Goal: Transaction & Acquisition: Book appointment/travel/reservation

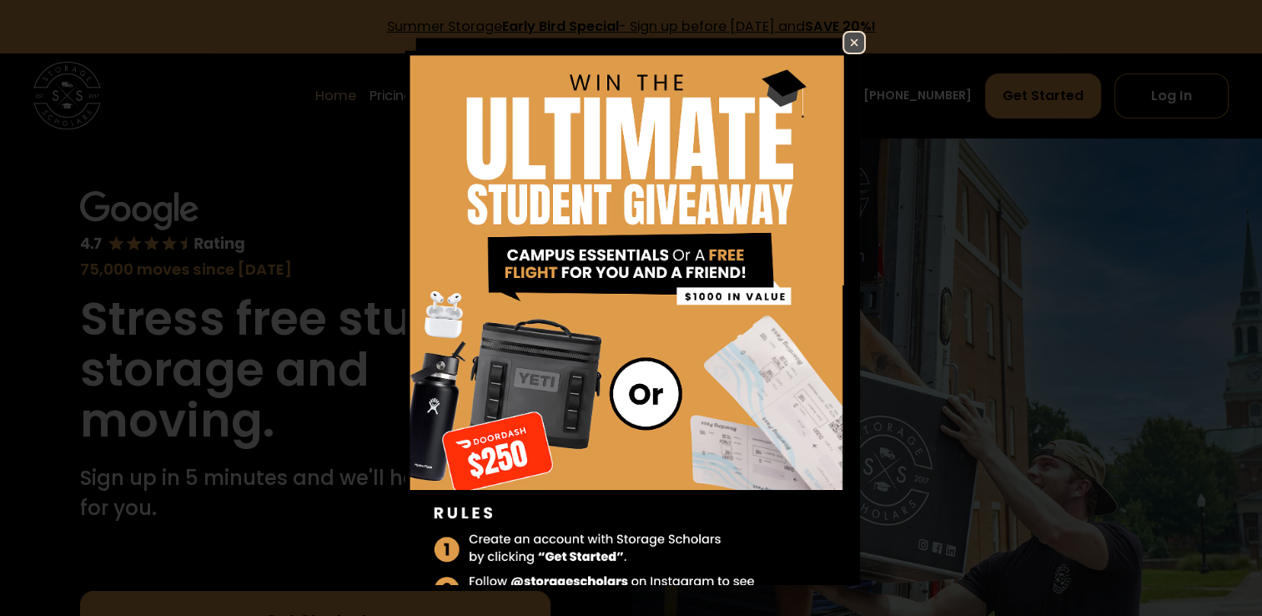
click at [844, 43] on img at bounding box center [854, 43] width 20 height 20
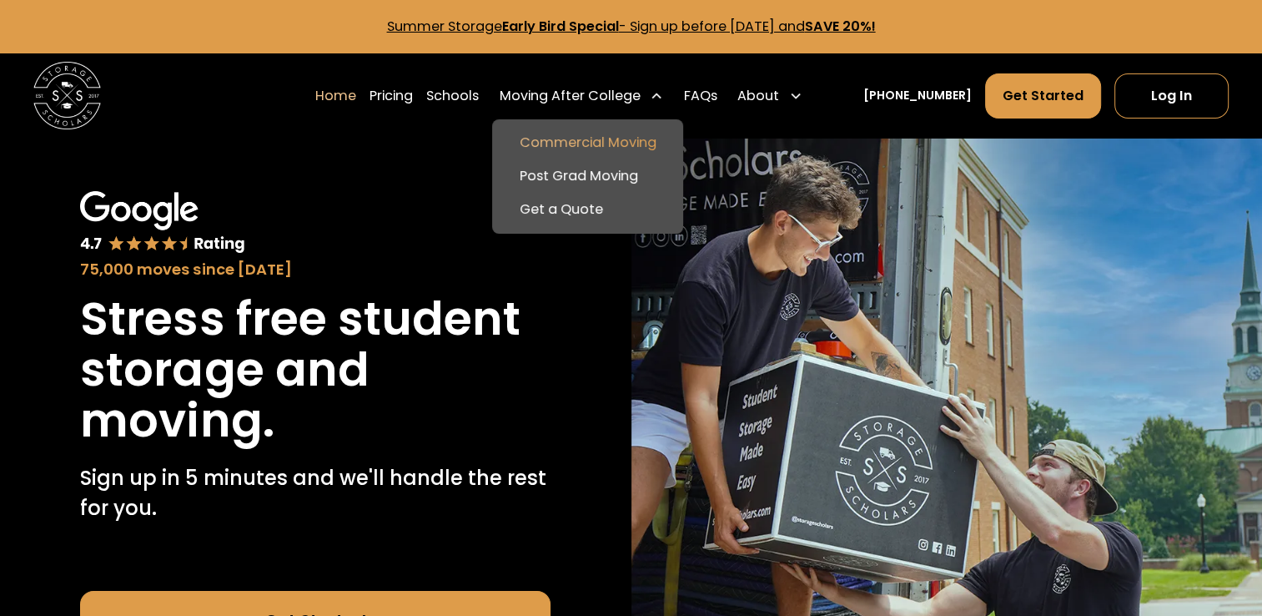
click at [631, 132] on link "Commercial Moving" at bounding box center [587, 142] width 177 height 33
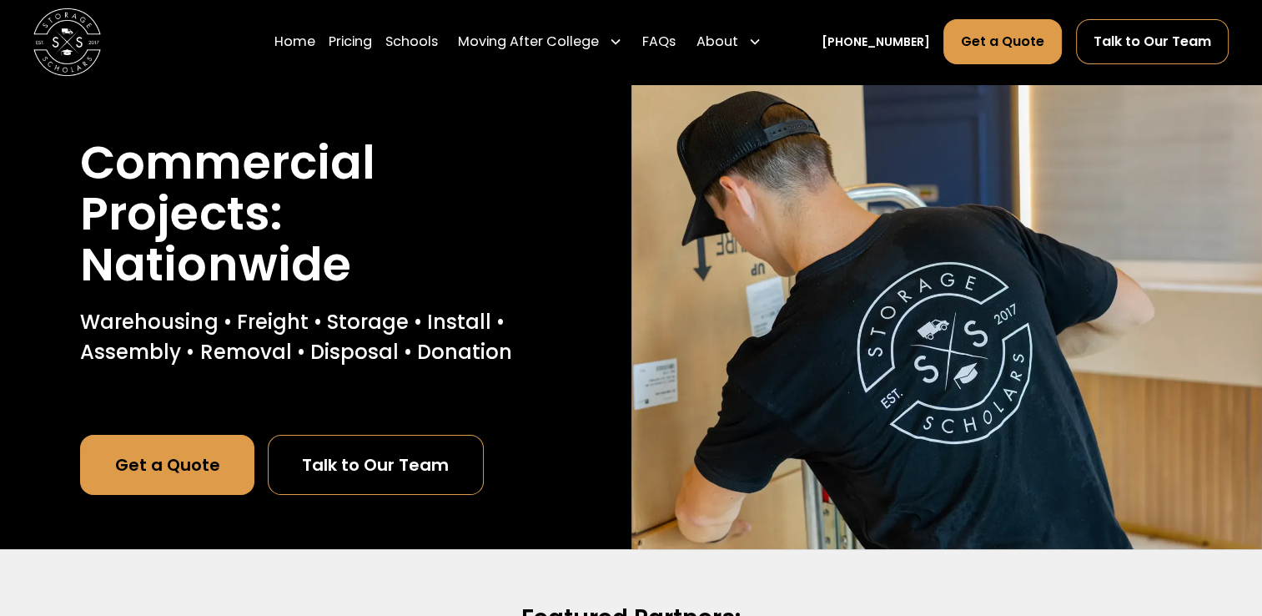
click at [159, 459] on link "Get a Quote" at bounding box center [167, 465] width 174 height 60
click at [438, 36] on link "Schools" at bounding box center [411, 41] width 53 height 47
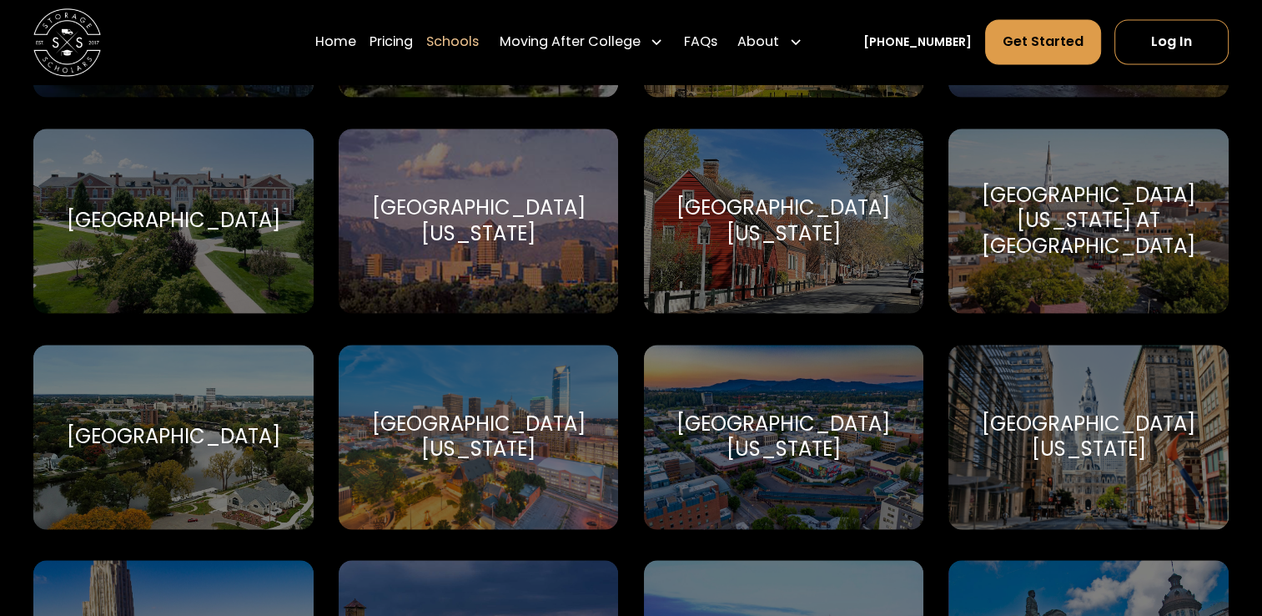
scroll to position [9461, 0]
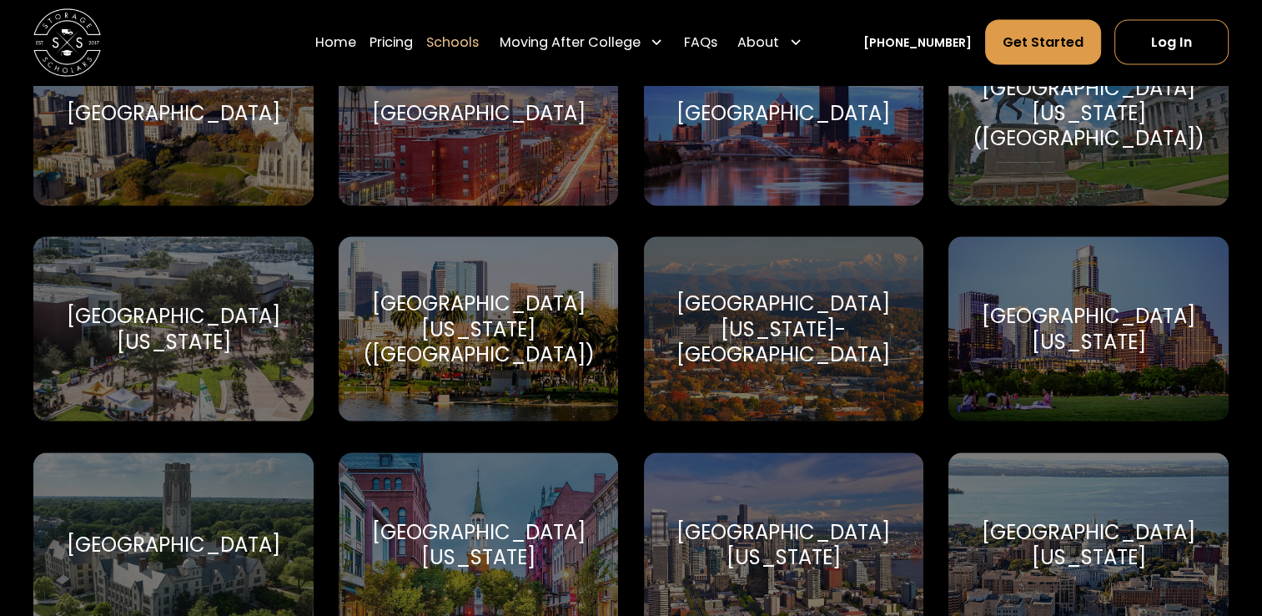
click at [777, 328] on div "[GEOGRAPHIC_DATA][US_STATE]-[GEOGRAPHIC_DATA]" at bounding box center [783, 329] width 239 height 76
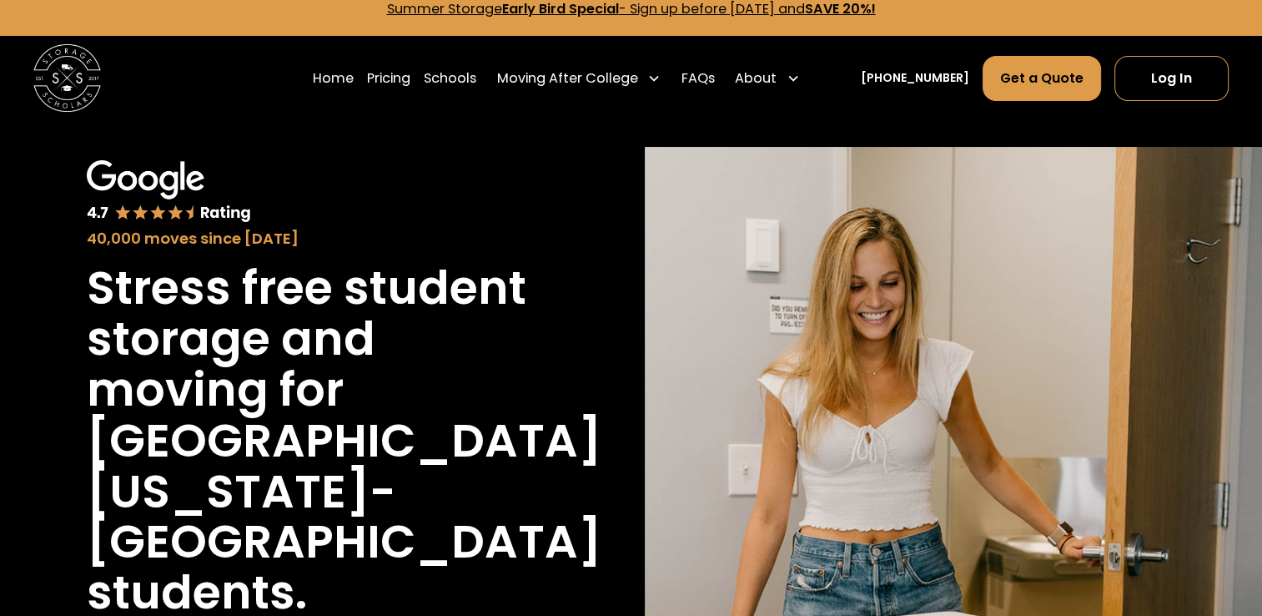
scroll to position [7, 0]
